Goal: Download file/media

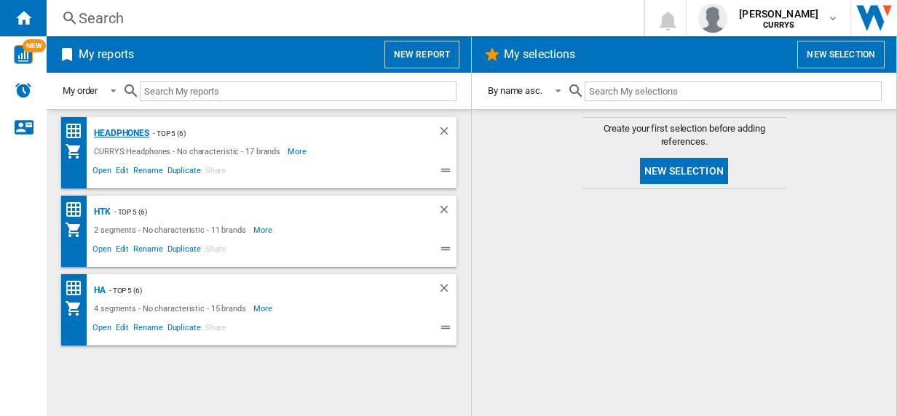
click at [115, 130] on div "Headphones" at bounding box center [119, 133] width 59 height 18
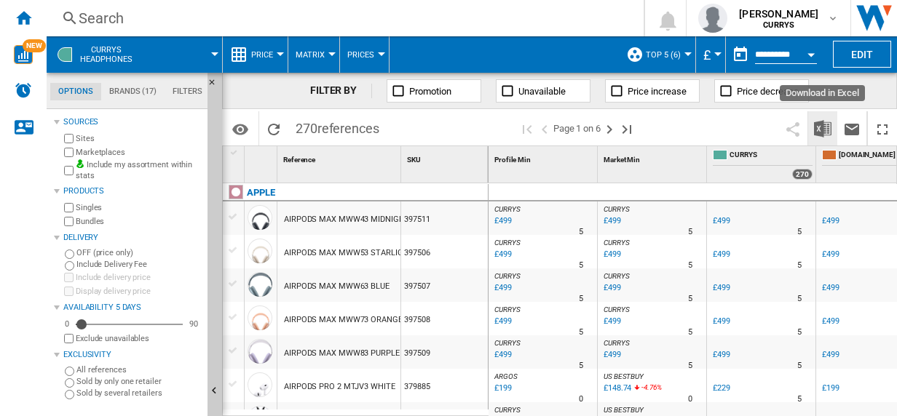
click at [824, 129] on img "Download in Excel" at bounding box center [822, 128] width 17 height 17
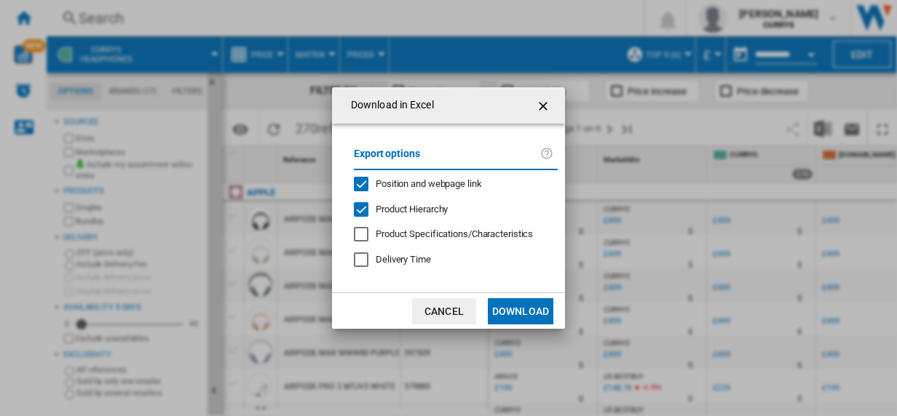
click at [530, 311] on button "Download" at bounding box center [520, 311] width 65 height 26
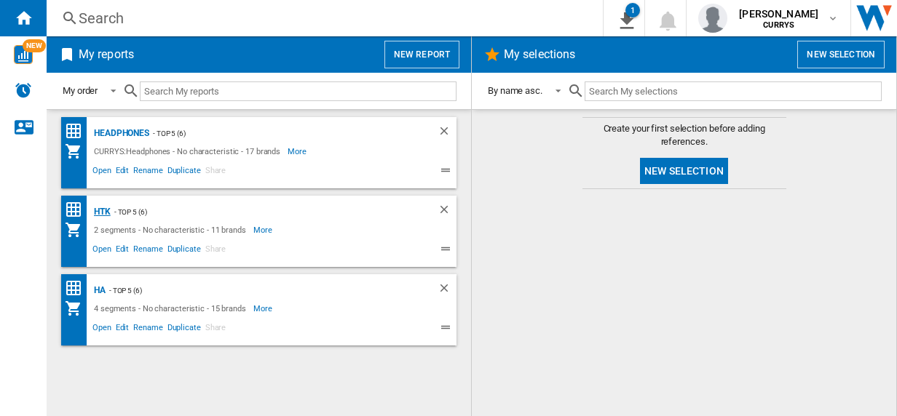
click at [103, 215] on div "HTK" at bounding box center [100, 212] width 20 height 18
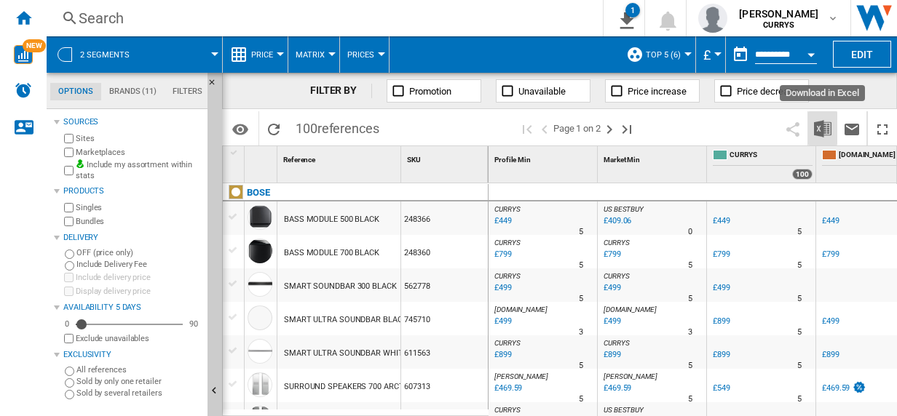
click at [819, 128] on img "Download in Excel" at bounding box center [822, 128] width 17 height 17
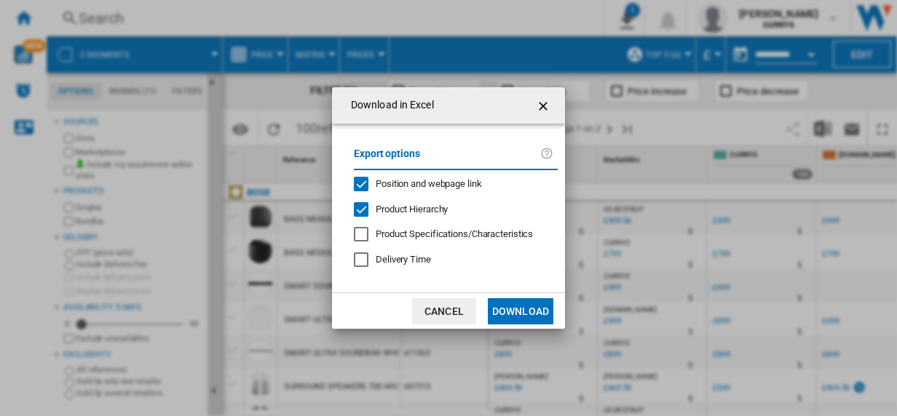
click at [524, 311] on button "Download" at bounding box center [520, 311] width 65 height 26
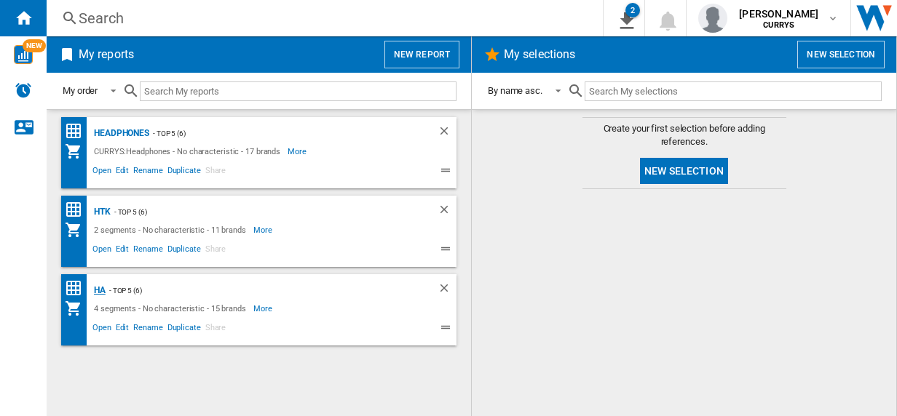
click at [100, 287] on div "HA" at bounding box center [97, 291] width 15 height 18
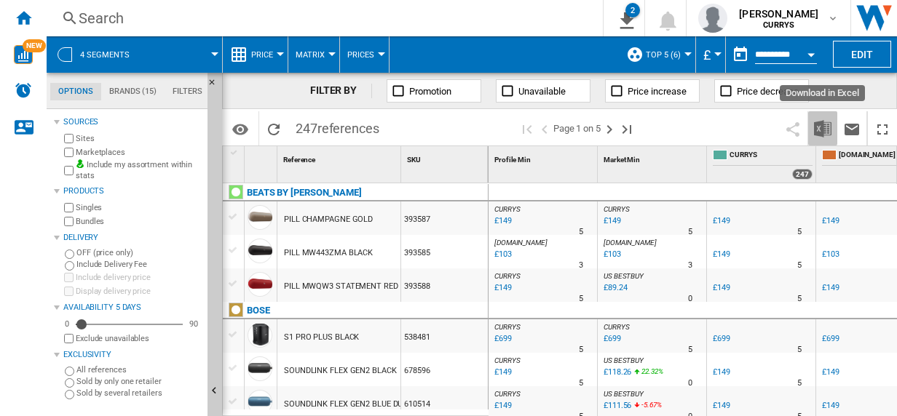
click at [825, 124] on img "Download in Excel" at bounding box center [822, 128] width 17 height 17
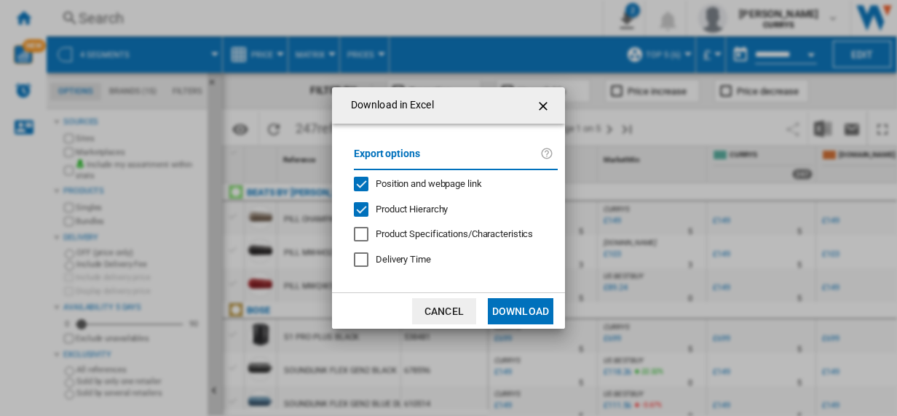
click at [523, 300] on button "Download" at bounding box center [520, 311] width 65 height 26
